Goal: Task Accomplishment & Management: Complete application form

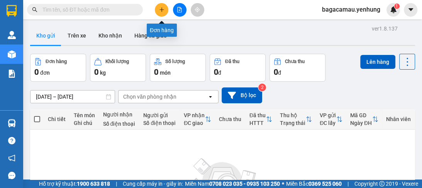
click at [160, 11] on icon "plus" at bounding box center [161, 9] width 5 height 5
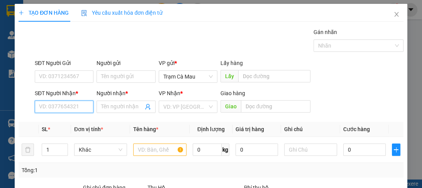
click at [68, 104] on input "SĐT Người Nhận *" at bounding box center [64, 106] width 59 height 12
